Goal: Task Accomplishment & Management: Manage account settings

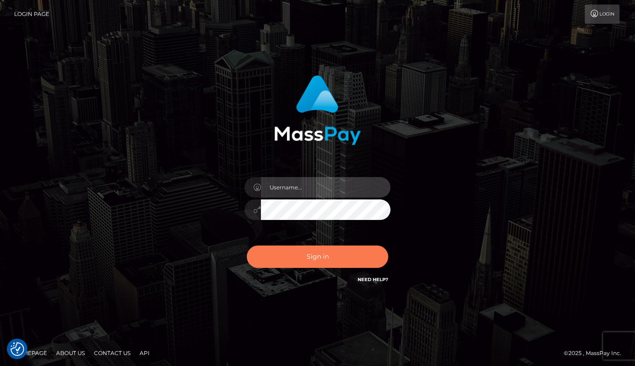
type input "maddie.whop"
click at [323, 248] on button "Sign in" at bounding box center [317, 257] width 141 height 22
type input "maddie.whop"
click at [323, 247] on button "Sign in" at bounding box center [317, 257] width 141 height 22
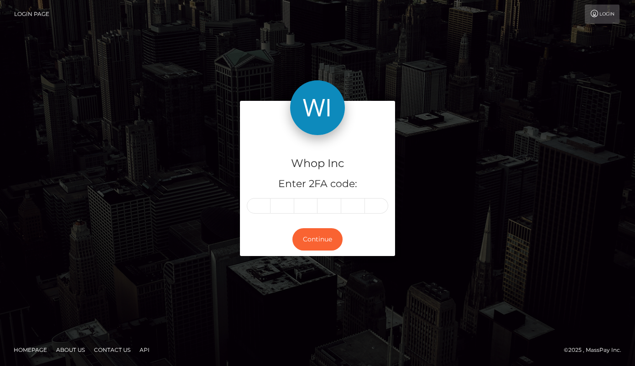
click at [258, 207] on input "text" at bounding box center [259, 206] width 24 height 16
type input "1"
type input "4"
type input "5"
type input "0"
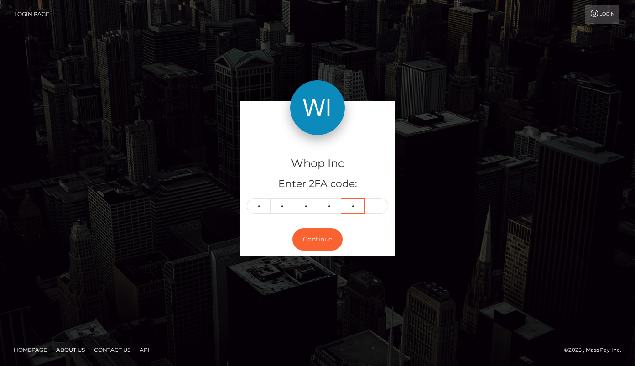
type input "1"
type input "6"
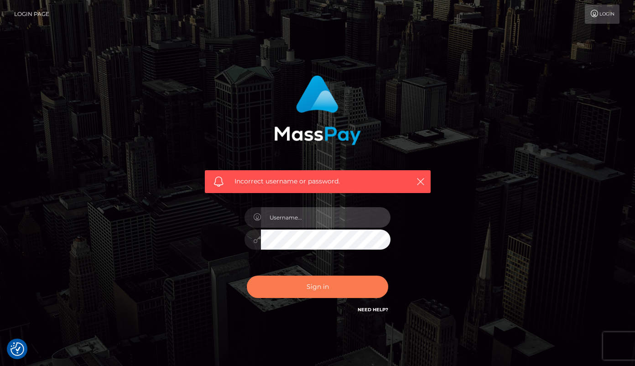
type input "maddie.whop"
click at [328, 286] on button "Sign in" at bounding box center [317, 287] width 141 height 22
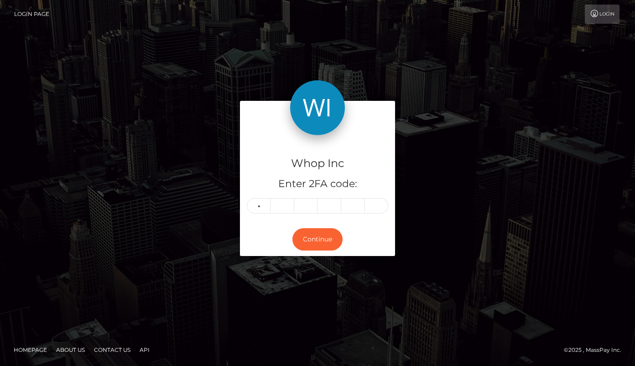
type input "6"
type input "9"
type input "7"
type input "3"
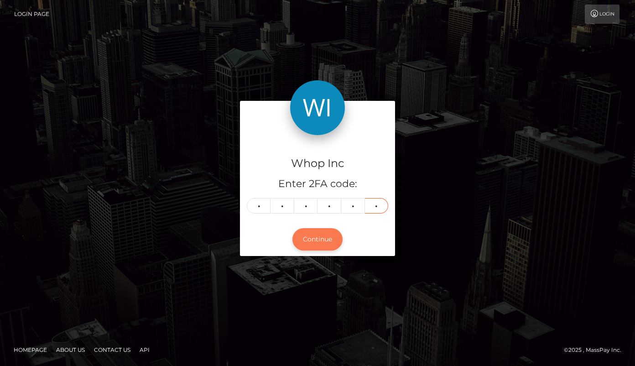
type input "8"
click at [318, 238] on button "Continue" at bounding box center [318, 239] width 50 height 22
click at [330, 229] on button "Continue" at bounding box center [318, 239] width 50 height 22
click at [323, 242] on button "Continue" at bounding box center [318, 239] width 50 height 22
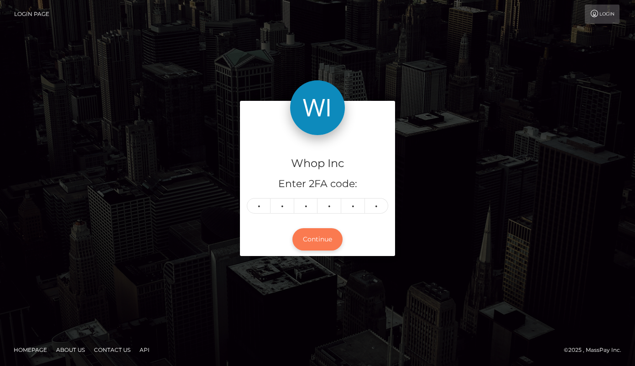
click at [319, 242] on button "Continue" at bounding box center [318, 239] width 50 height 22
click at [314, 246] on button "Continue" at bounding box center [318, 239] width 50 height 22
click at [325, 241] on button "Continue" at bounding box center [318, 239] width 50 height 22
click at [316, 243] on button "Continue" at bounding box center [318, 239] width 50 height 22
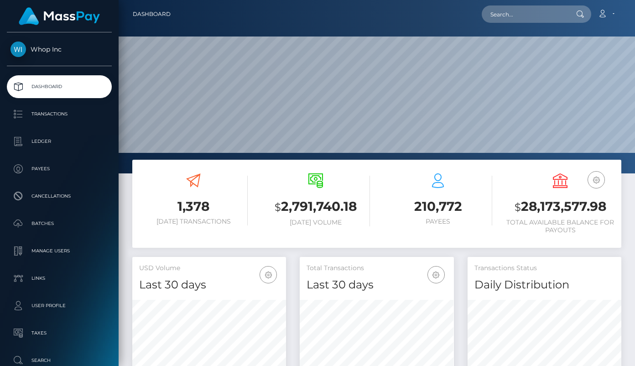
scroll to position [162, 154]
